Goal: Task Accomplishment & Management: Complete application form

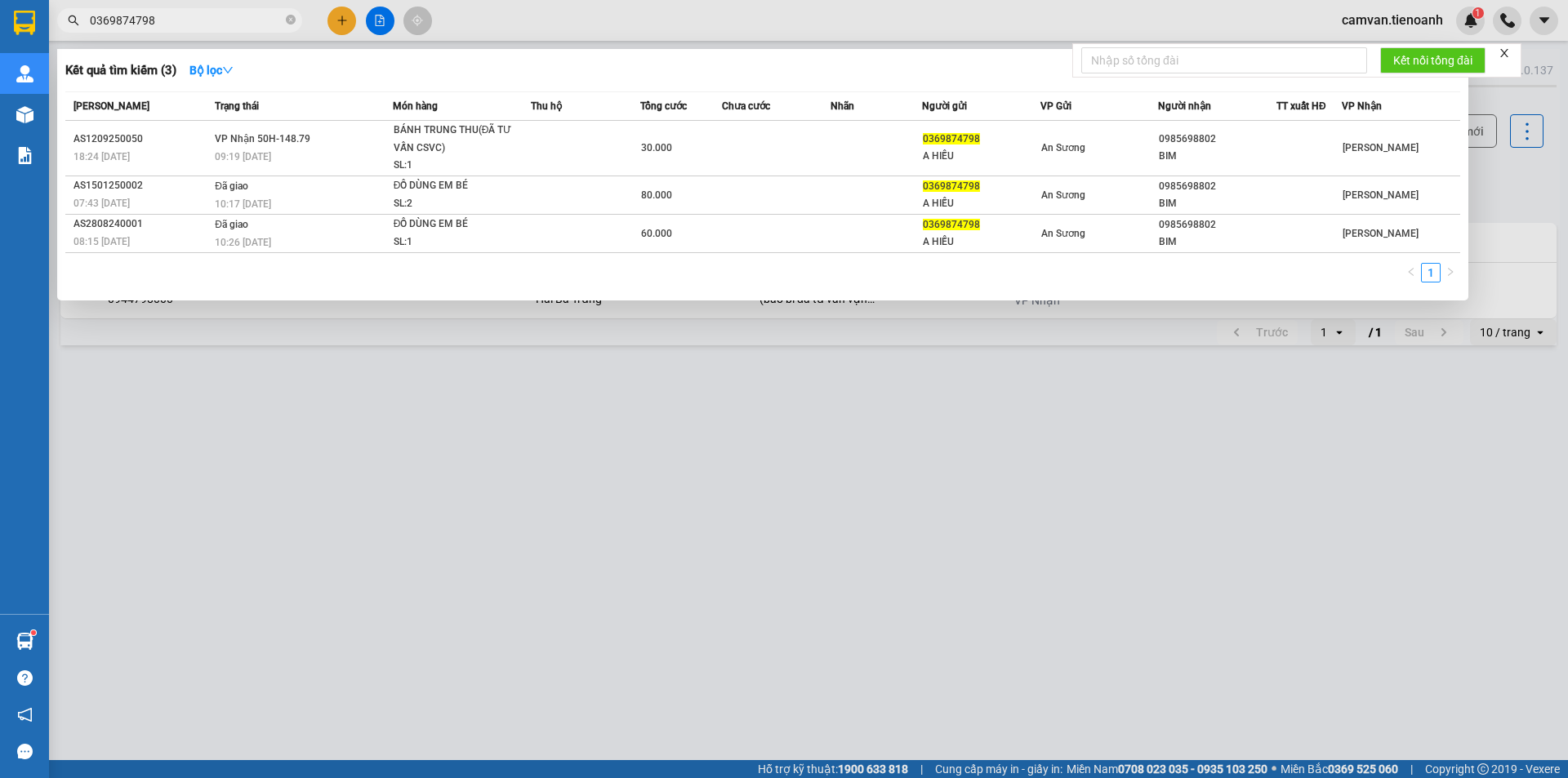
click at [173, 24] on input "0369874798" at bounding box center [186, 19] width 193 height 18
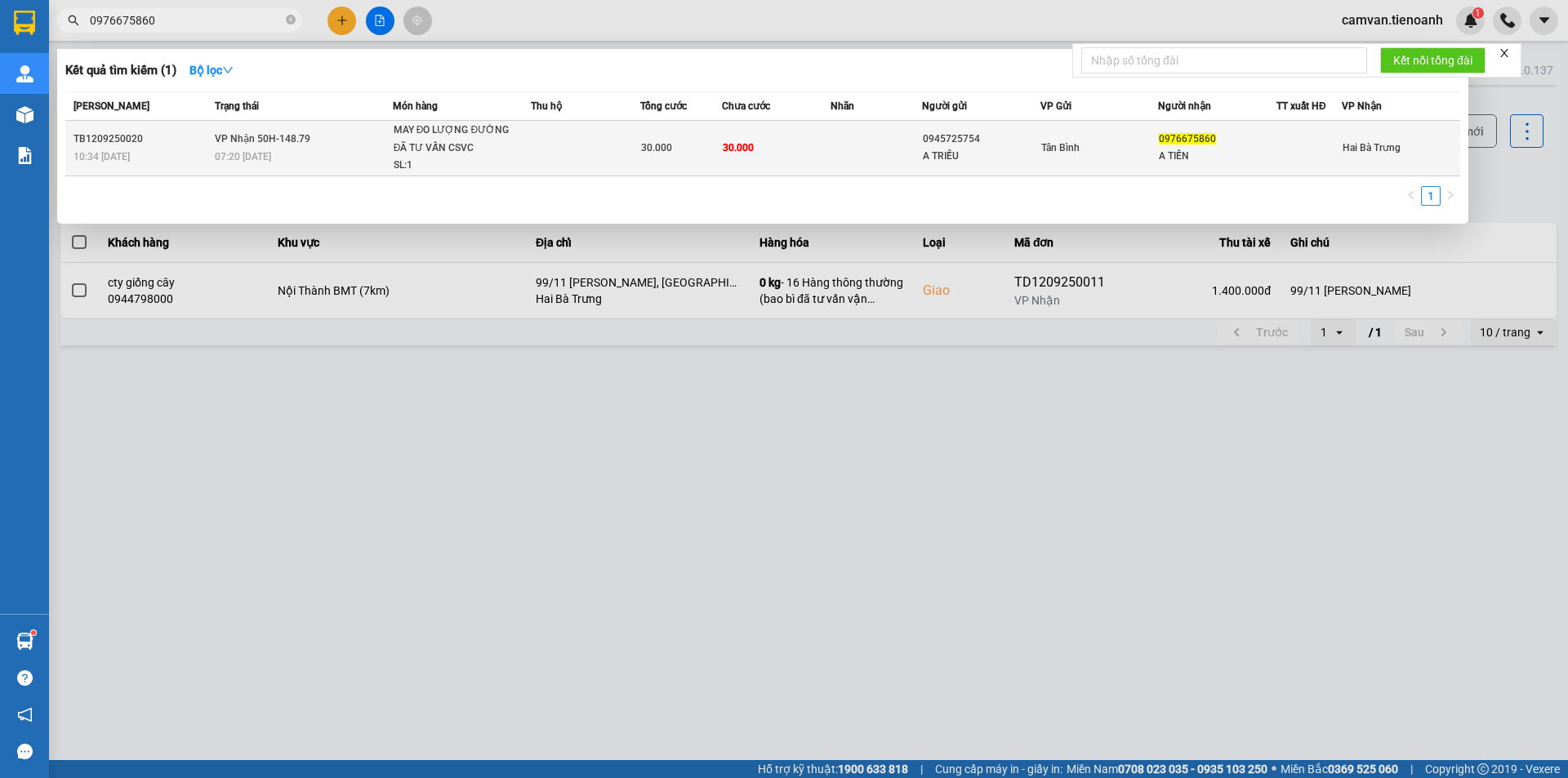
type input "0976675860"
click at [300, 163] on div "07:20 [DATE]" at bounding box center [303, 156] width 177 height 18
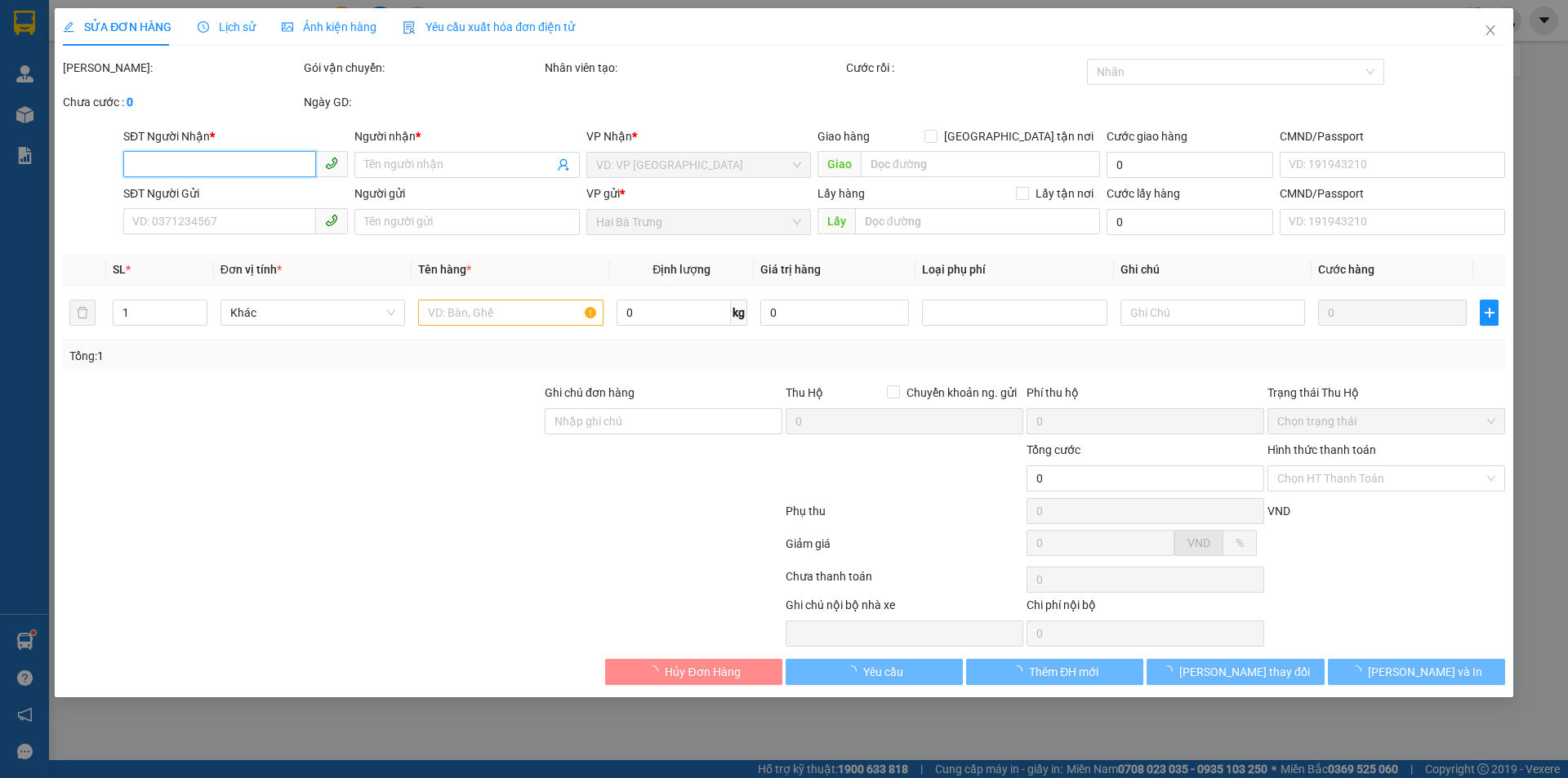
type input "0976675860"
type input "A TIẾN"
type input "0945725754"
type input "A TRIỀU"
type input "30.000"
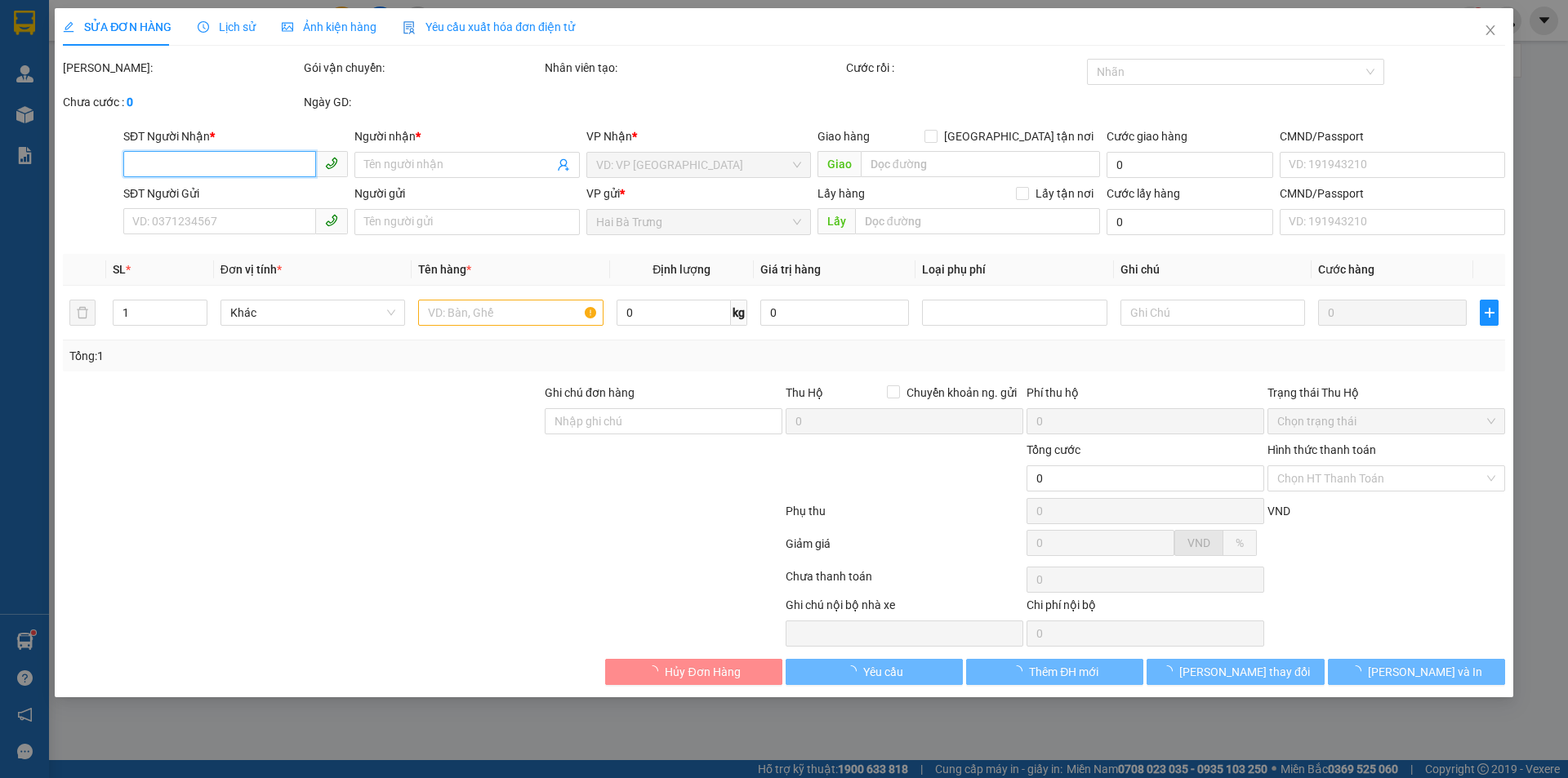
type input "30.000"
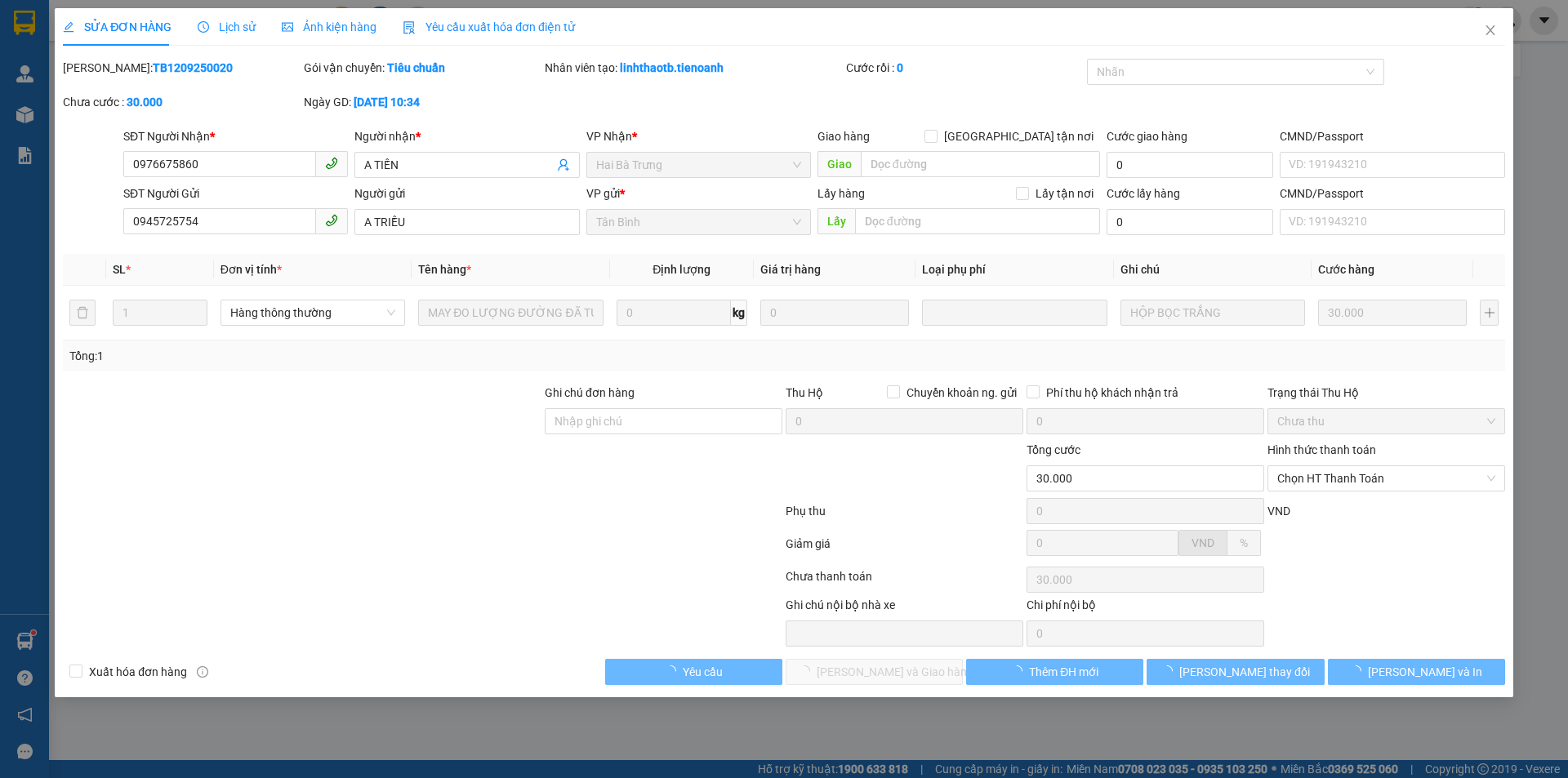
click at [226, 27] on span "Lịch sử" at bounding box center [226, 26] width 58 height 13
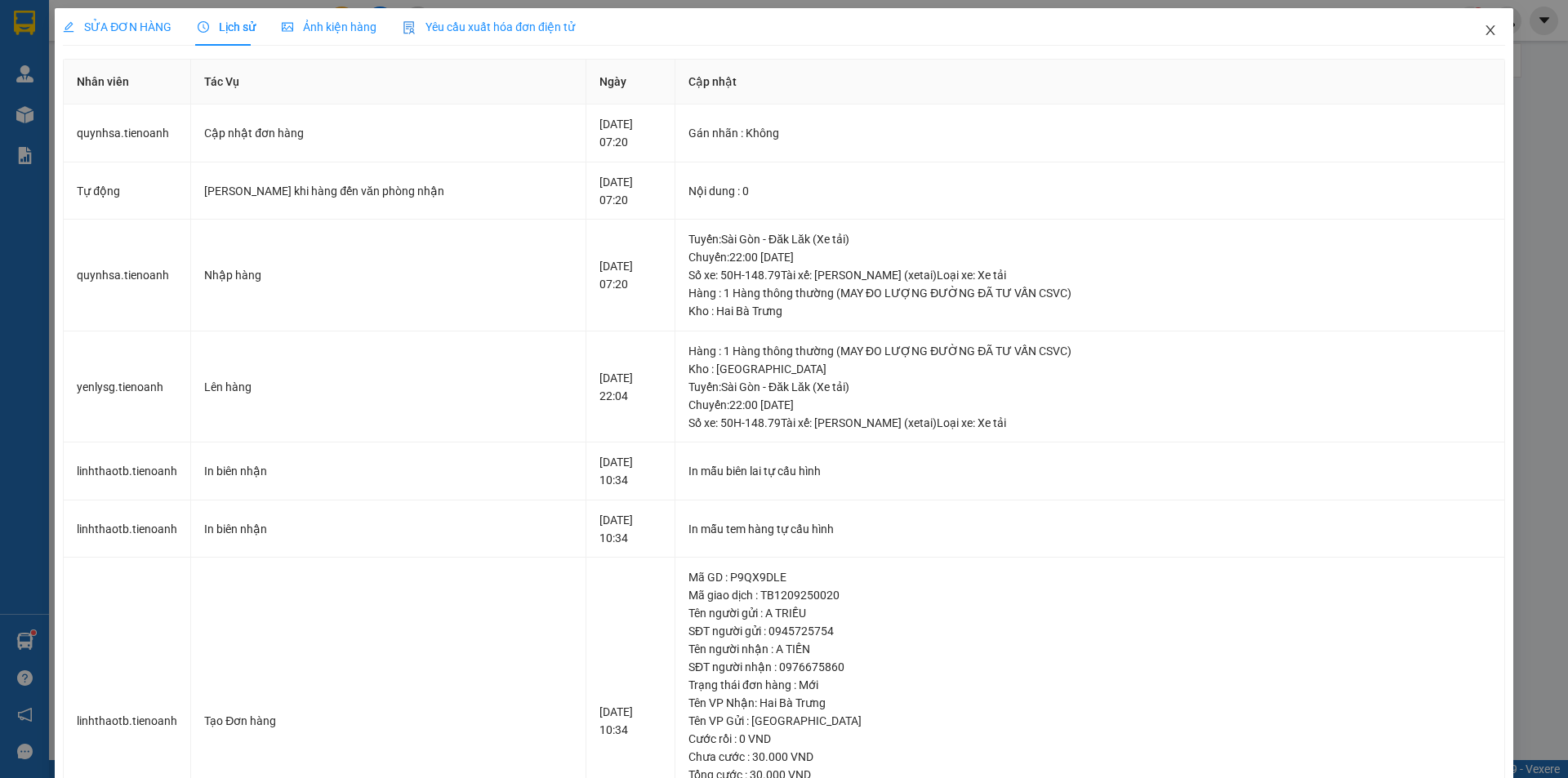
click at [1486, 33] on icon "close" at bounding box center [1490, 31] width 9 height 10
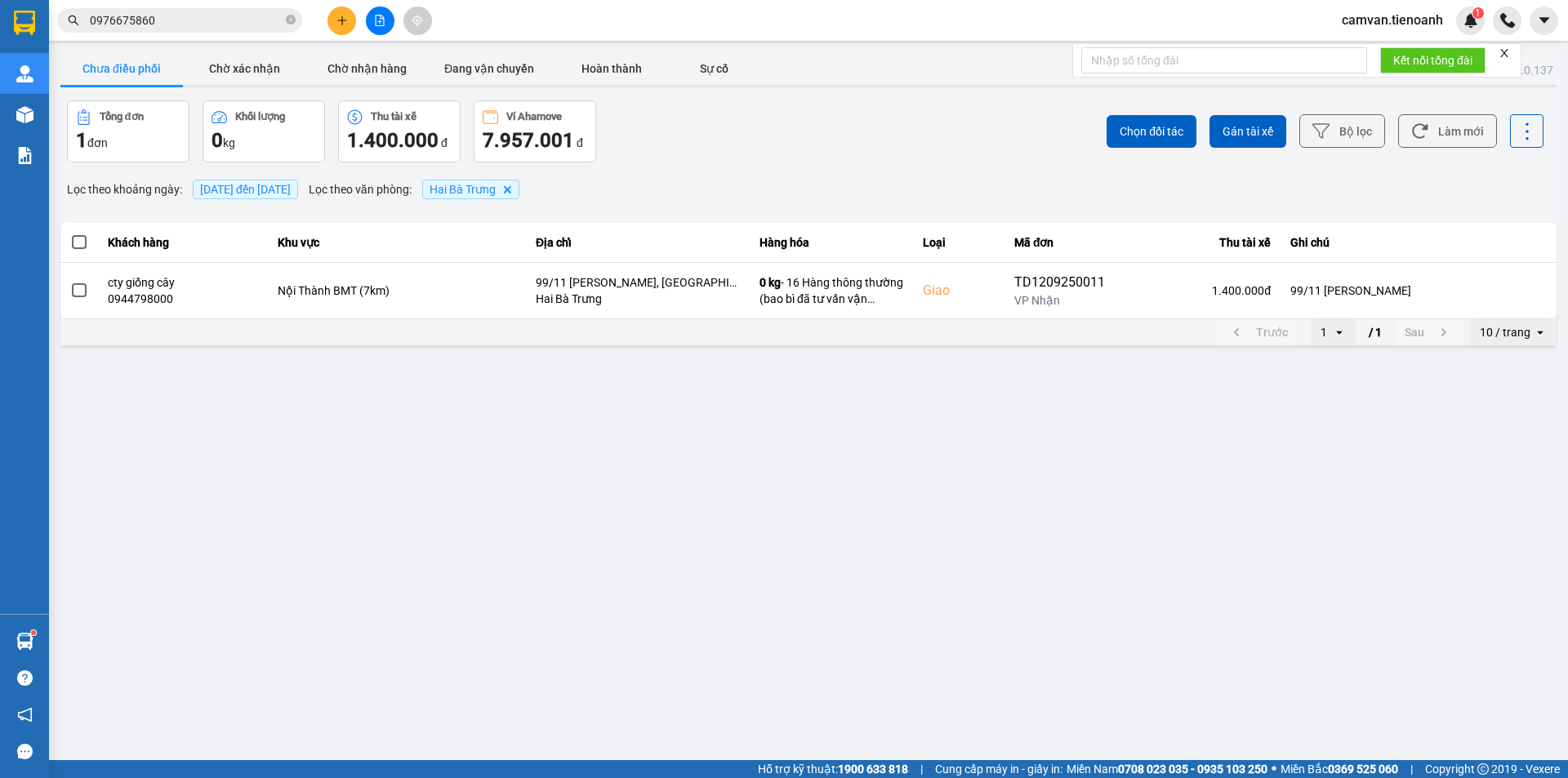
click at [172, 22] on input "0976675860" at bounding box center [186, 19] width 193 height 18
